Goal: Task Accomplishment & Management: Use online tool/utility

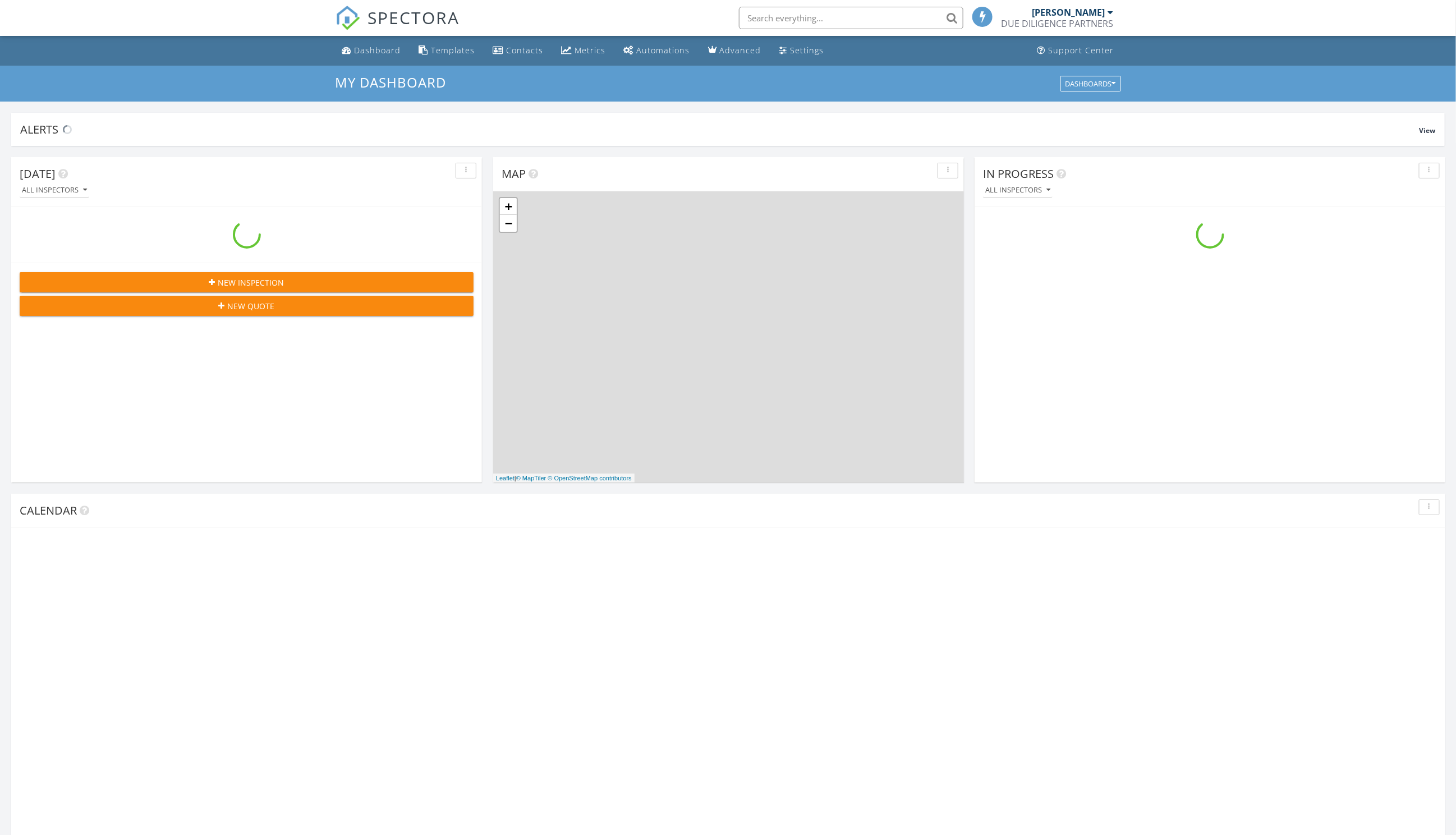
scroll to position [1022, 1457]
click at [771, 18] on input "text" at bounding box center [851, 18] width 224 height 22
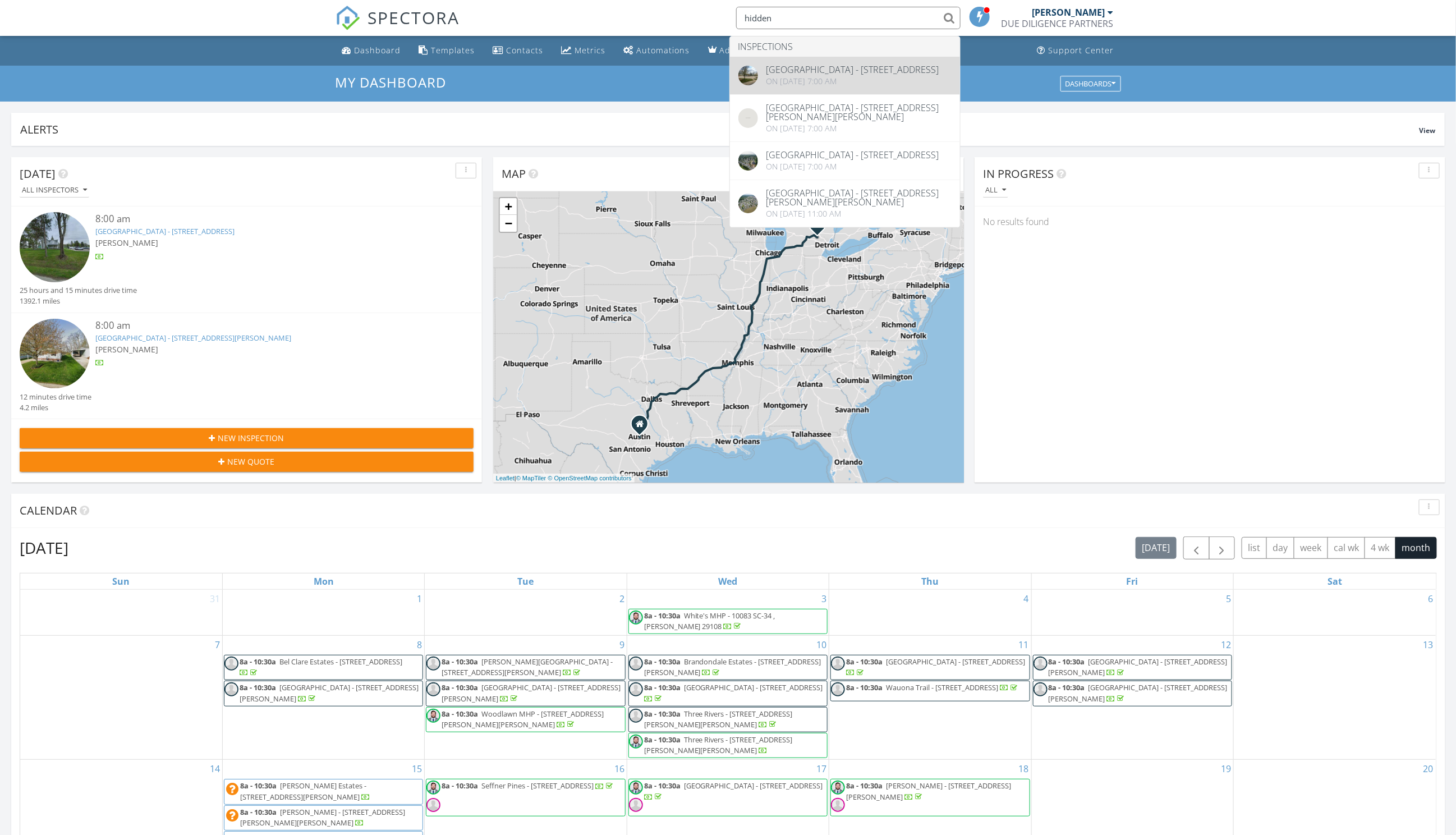
type input "hidden"
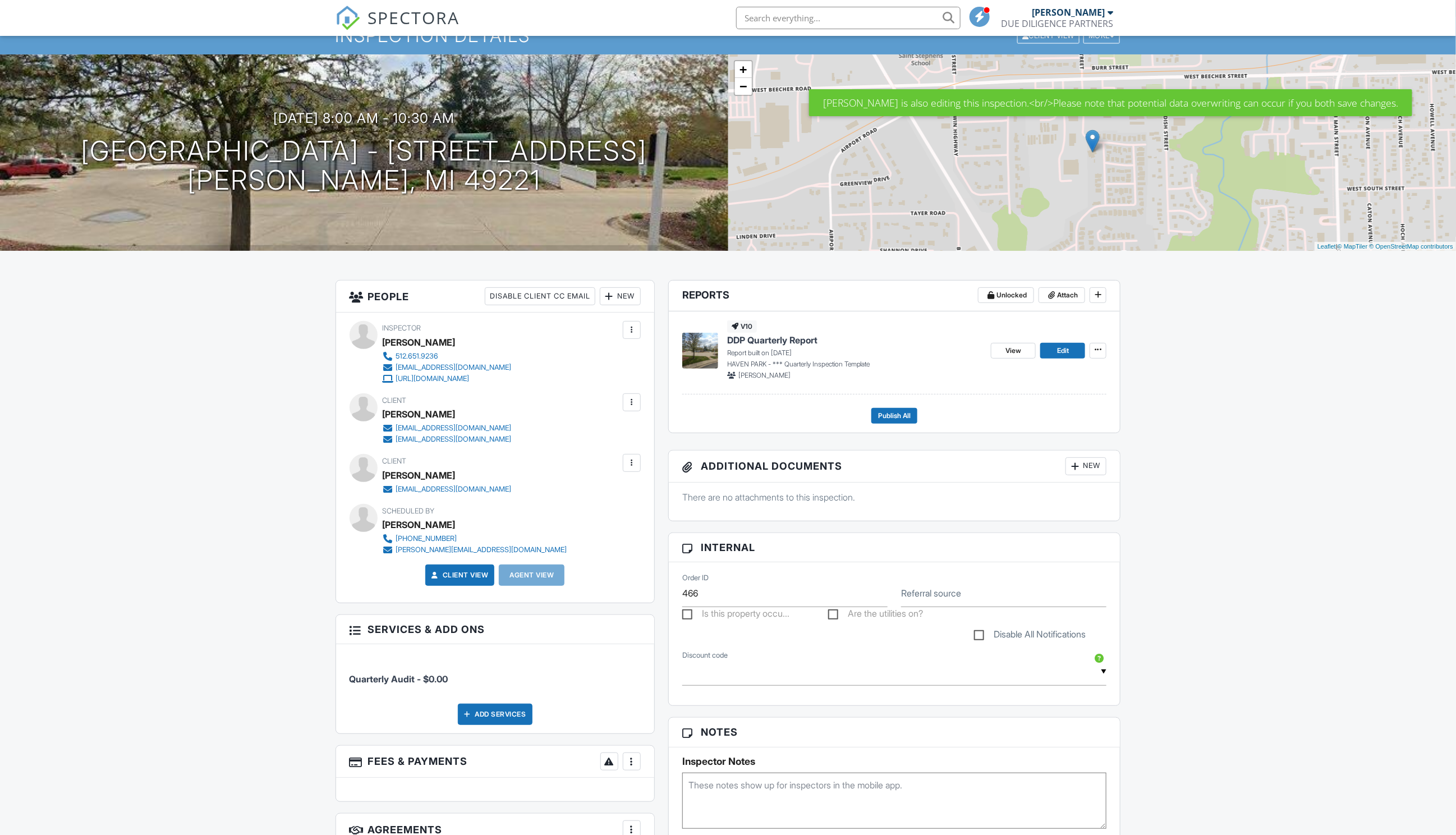
scroll to position [91, 0]
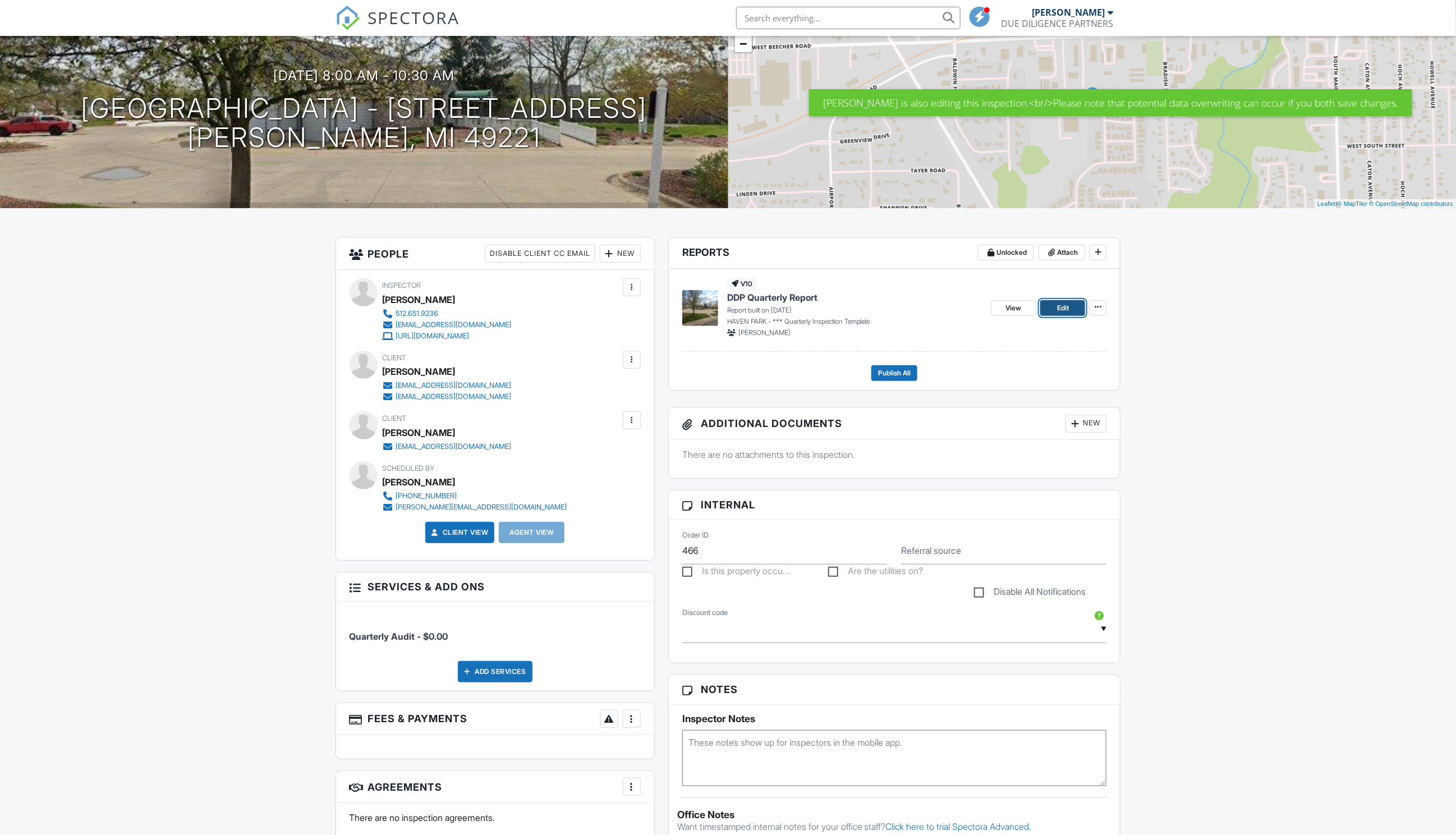
click at [1054, 307] on link "Edit" at bounding box center [1063, 308] width 45 height 16
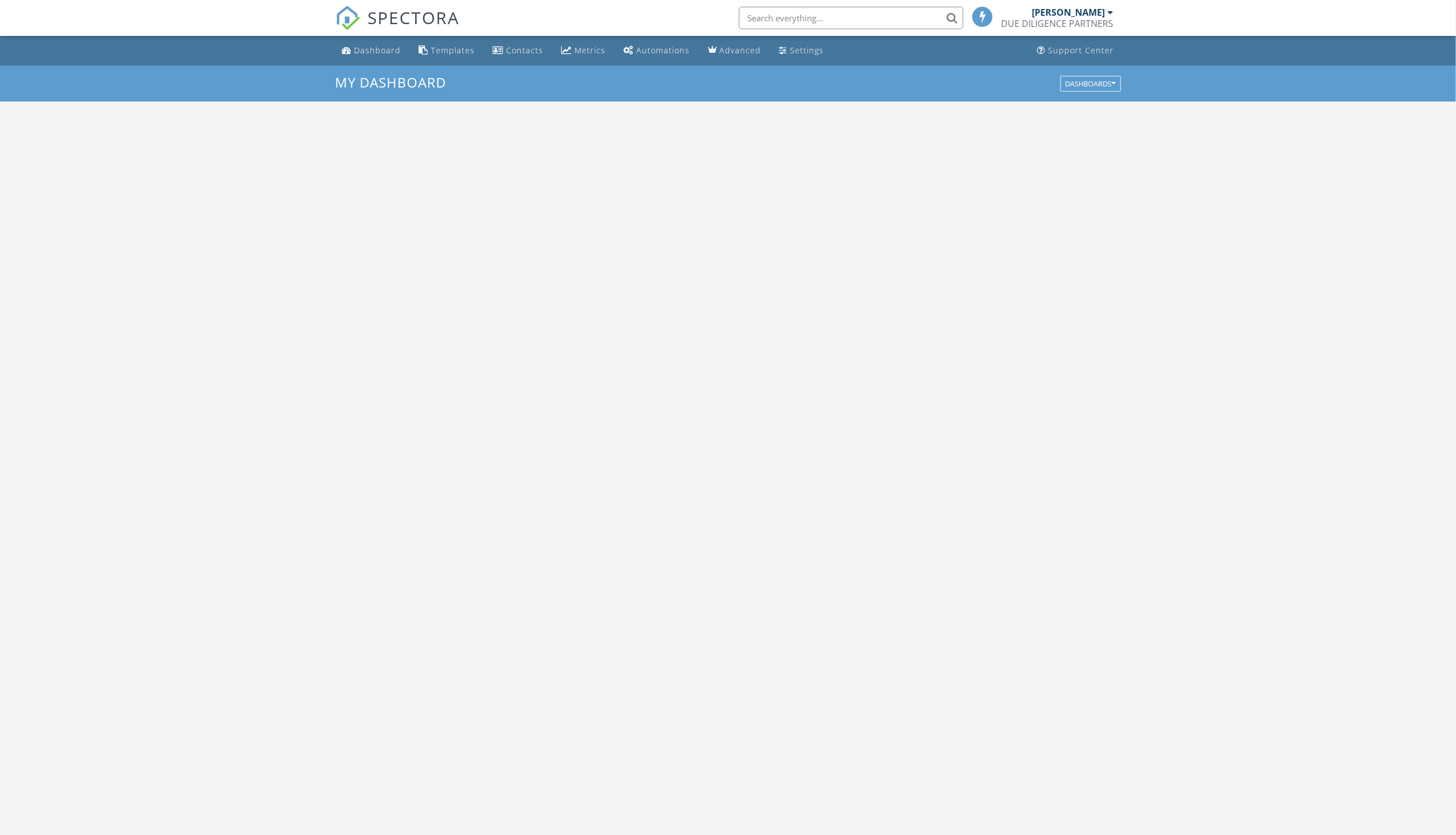
scroll to position [1022, 1457]
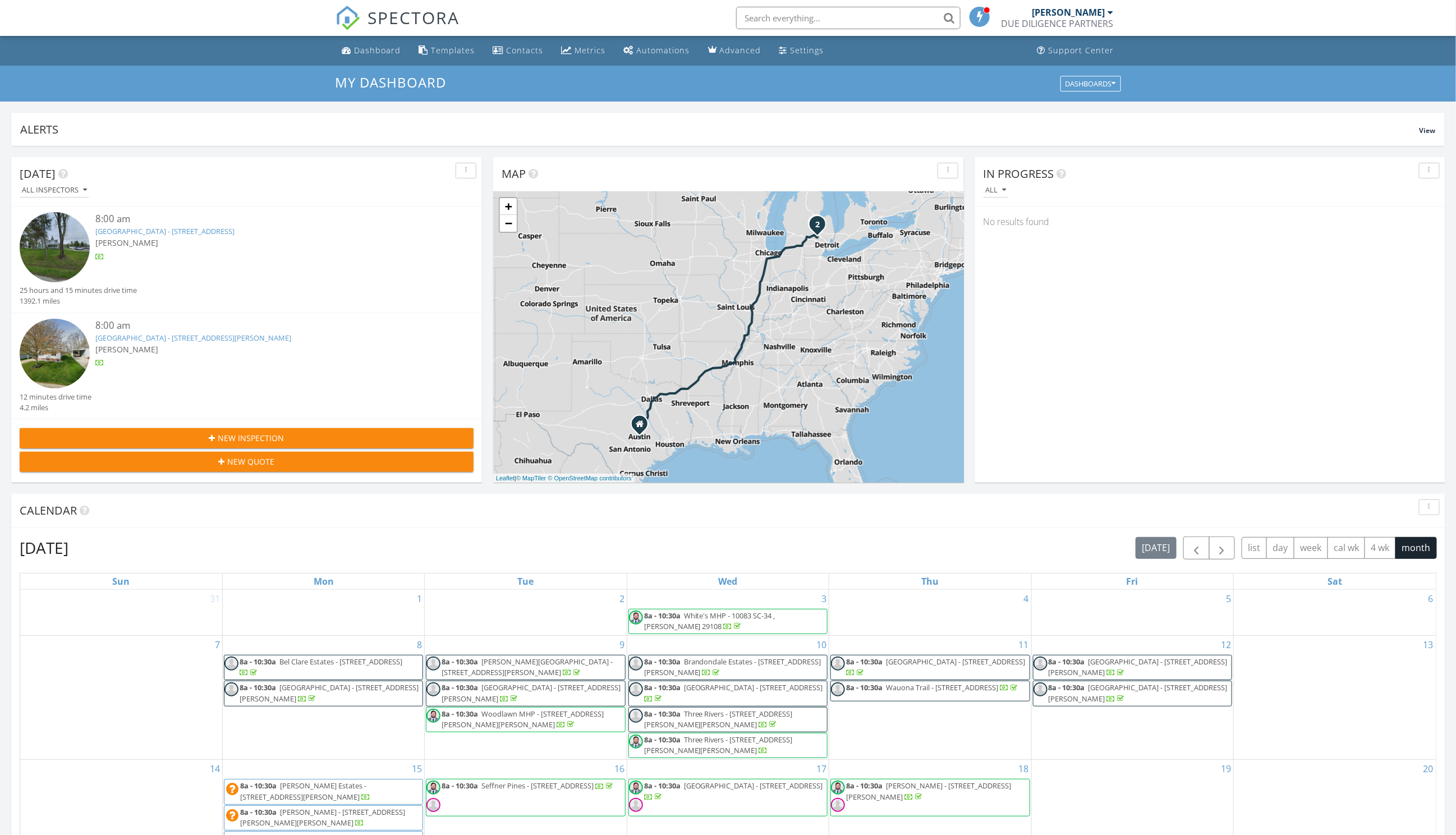
click at [773, 12] on input "text" at bounding box center [848, 18] width 224 height 22
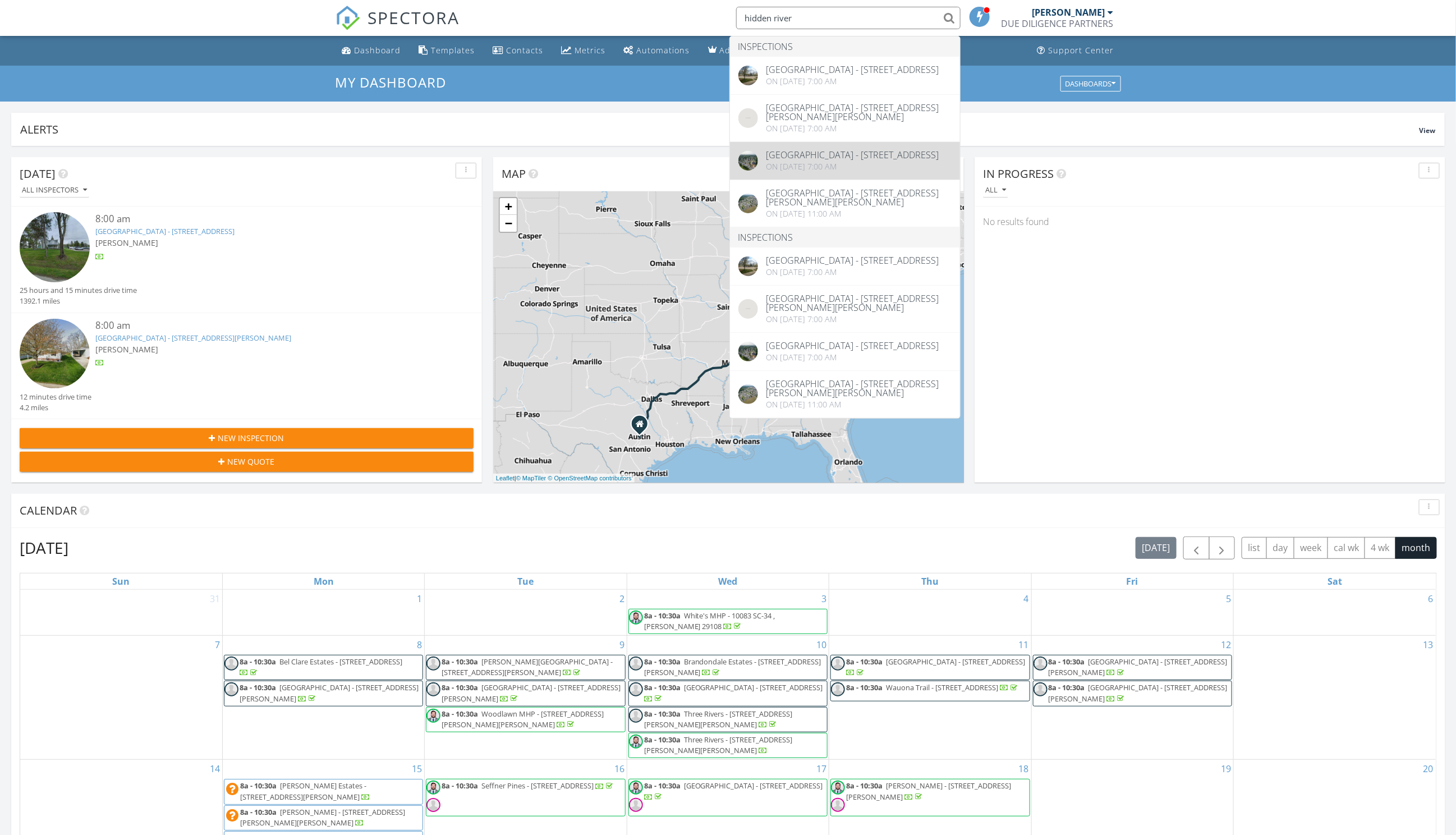
type input "hidden river"
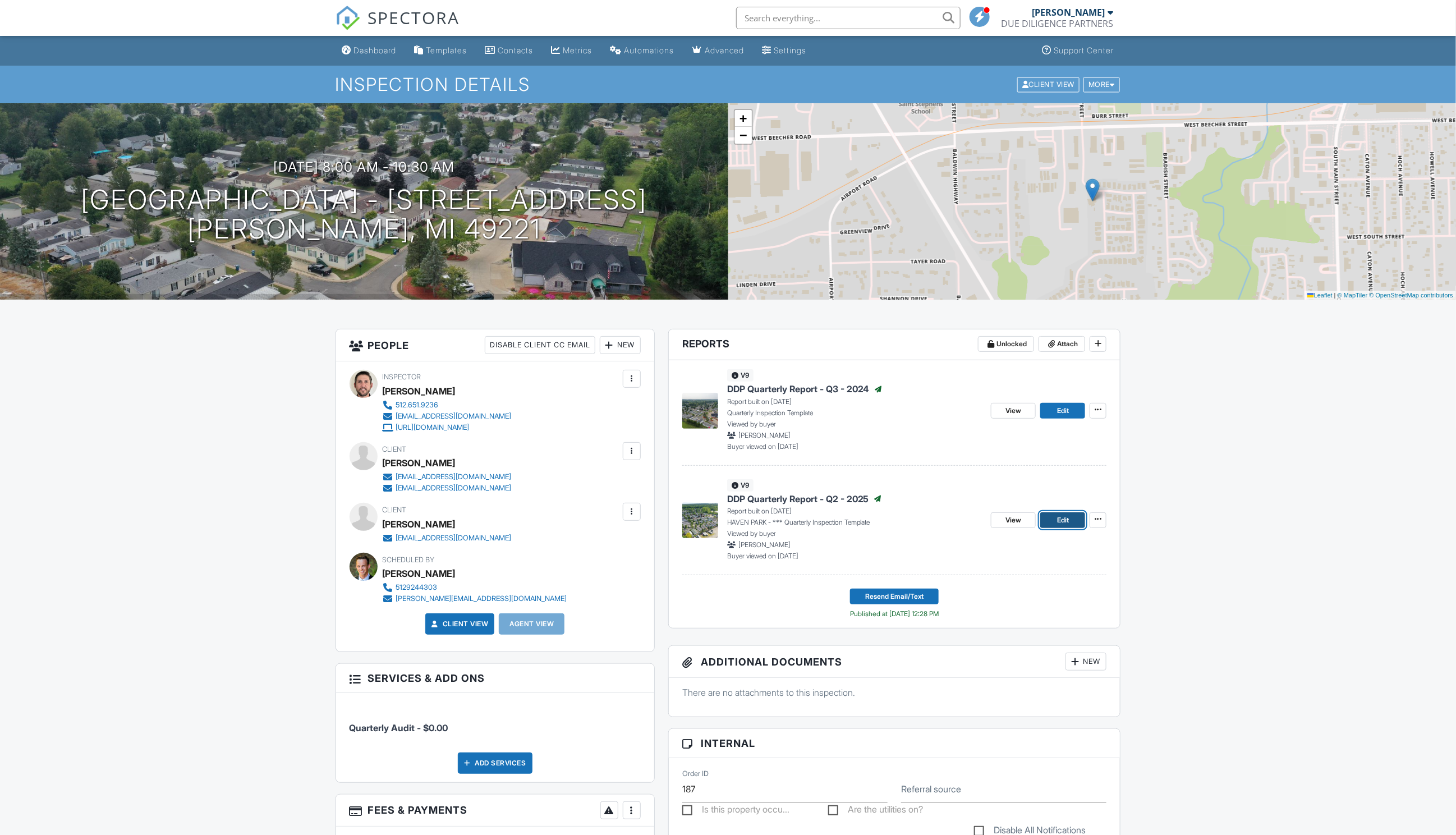
click at [1058, 518] on span "Edit" at bounding box center [1063, 520] width 12 height 11
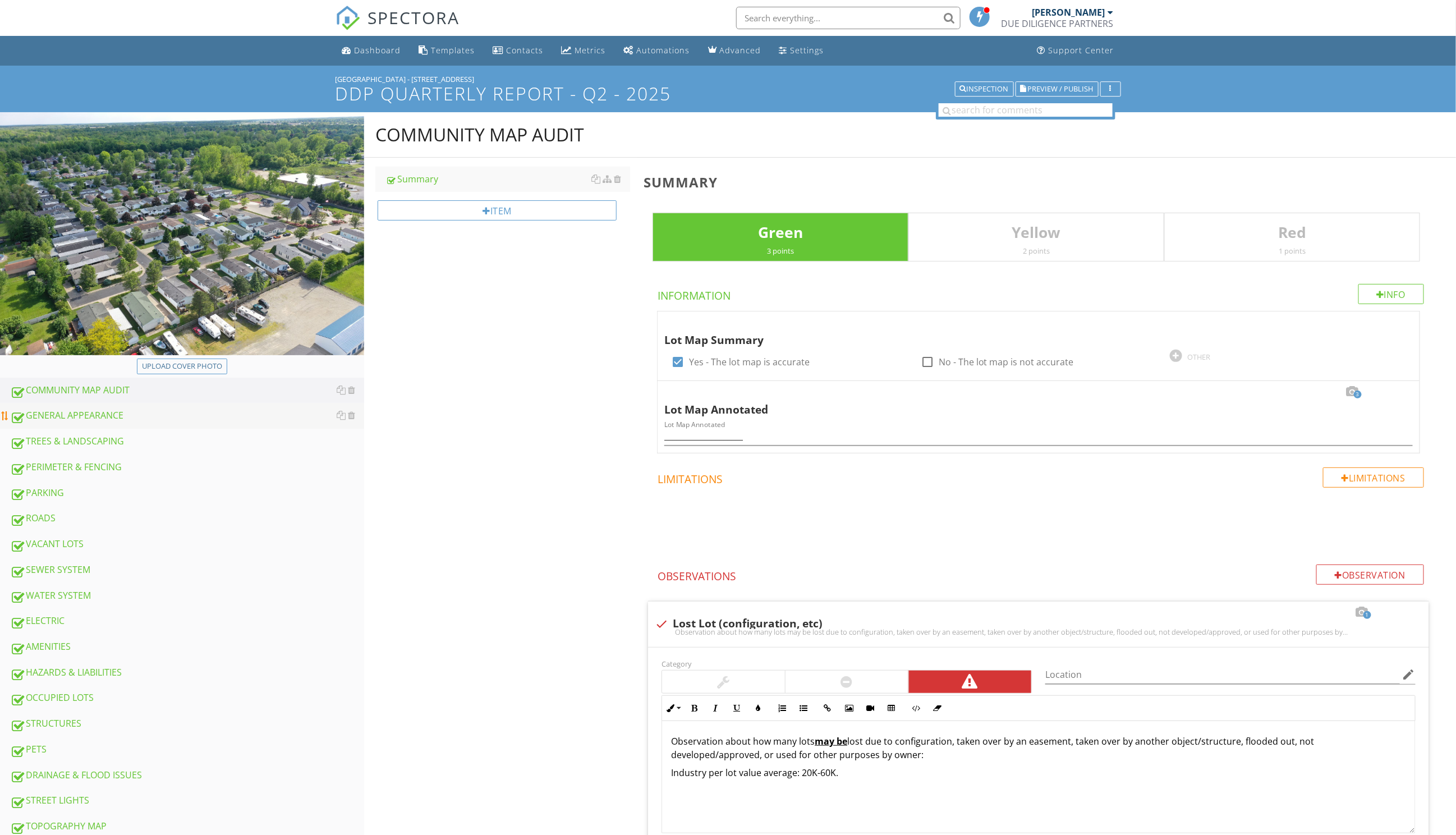
click at [91, 419] on div "GENERAL APPEARANCE" at bounding box center [187, 415] width 354 height 14
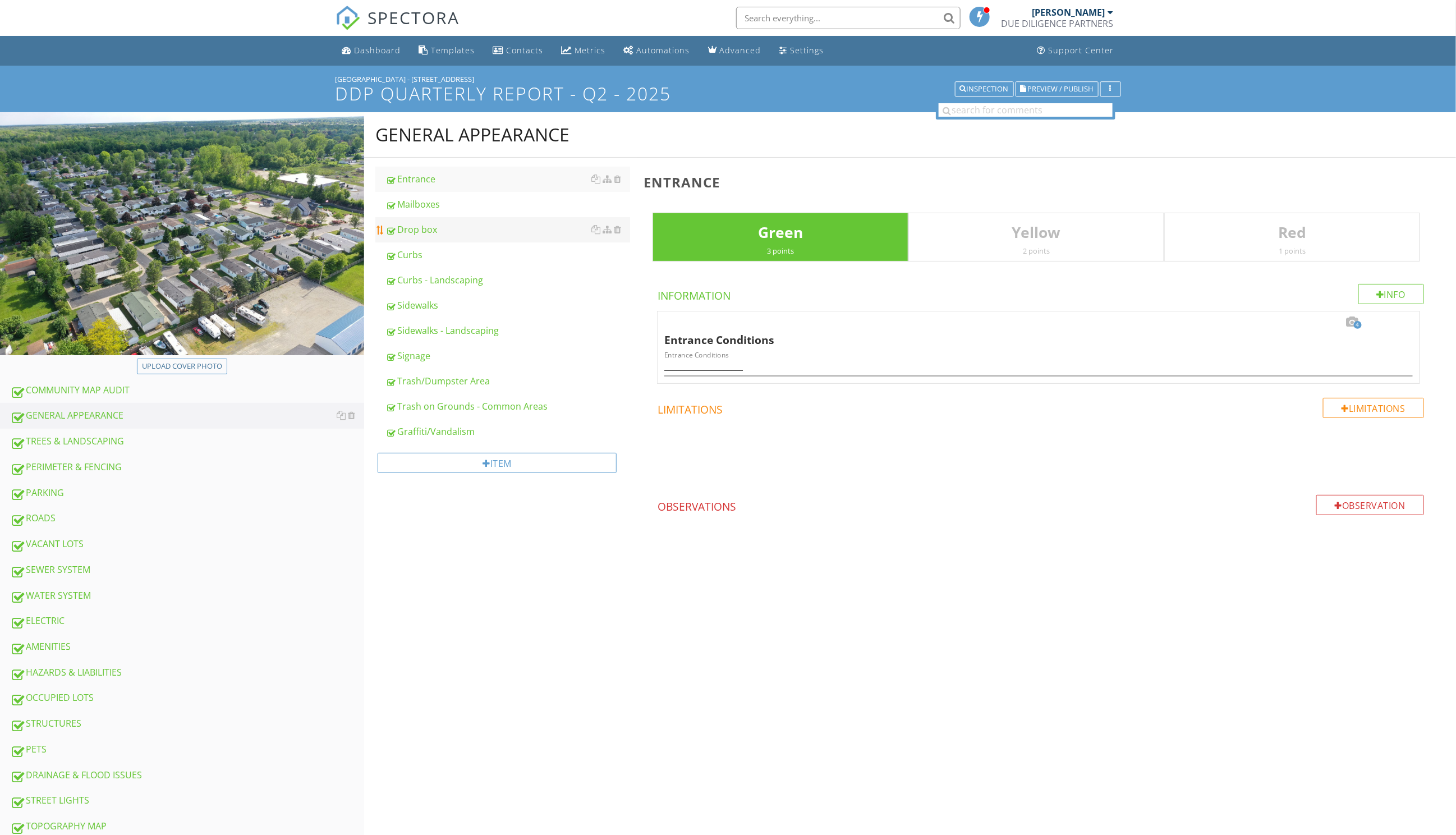
click at [411, 224] on div "Drop box" at bounding box center [508, 229] width 245 height 14
click at [1356, 323] on span "1" at bounding box center [1358, 325] width 8 height 8
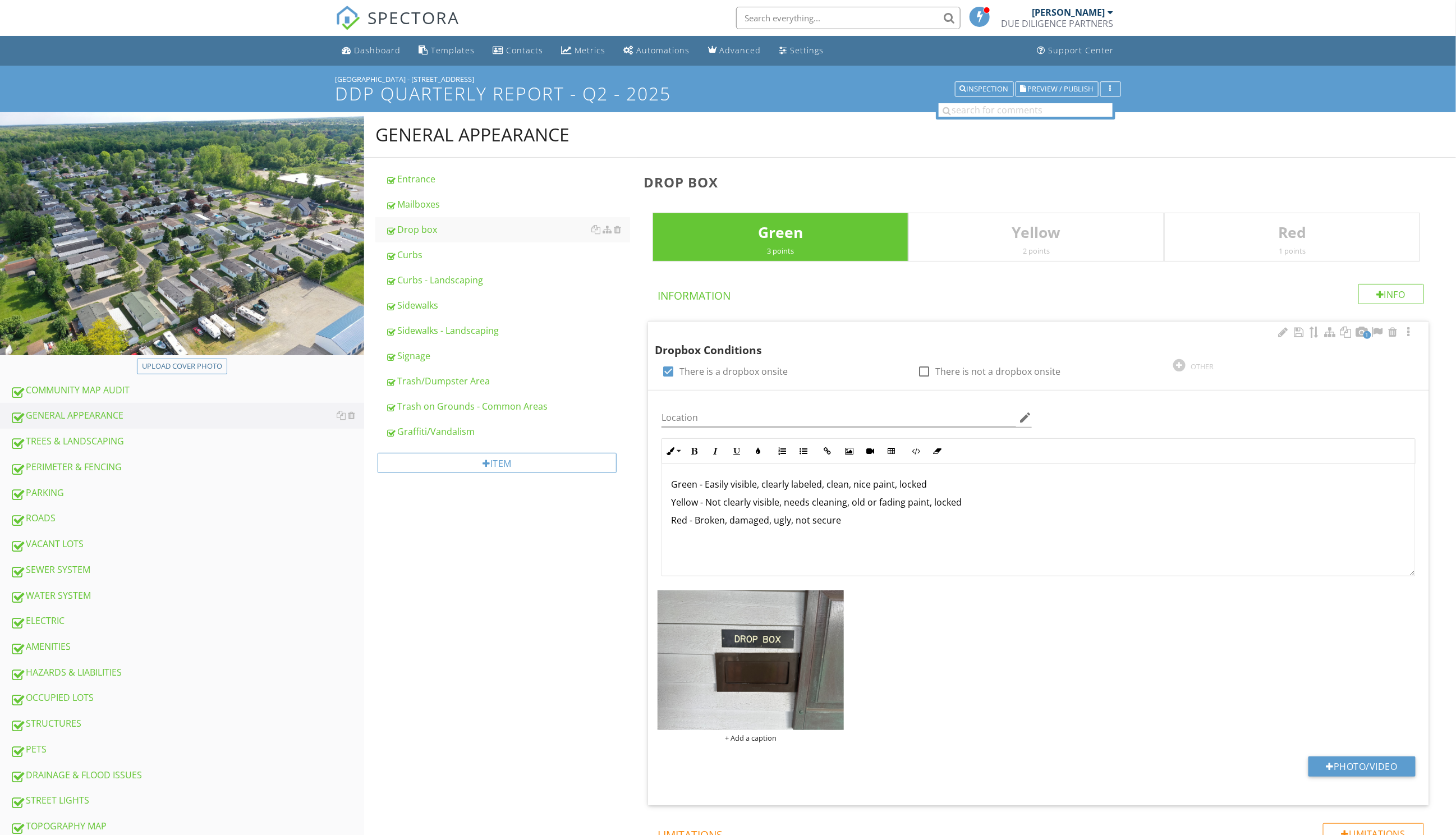
scroll to position [1, 0]
